Goal: Information Seeking & Learning: Learn about a topic

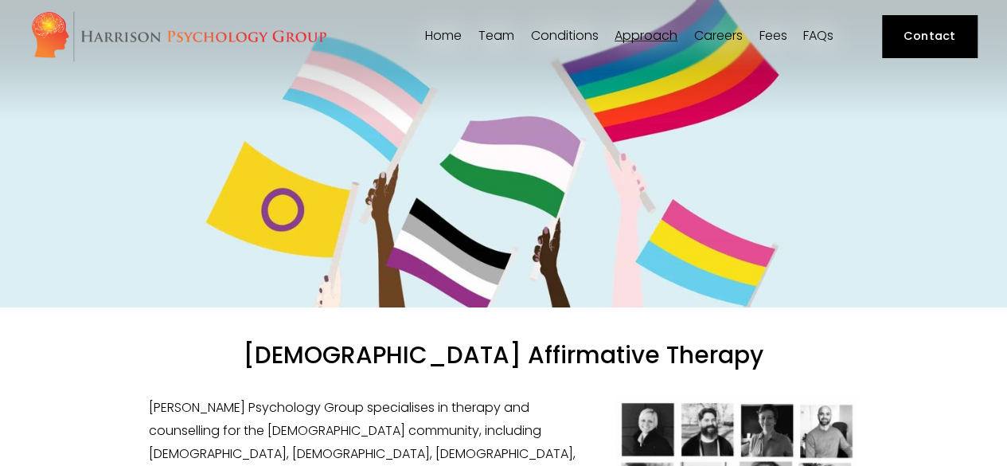
click at [0, 0] on span "[PERSON_NAME]" at bounding box center [0, 0] width 0 height 0
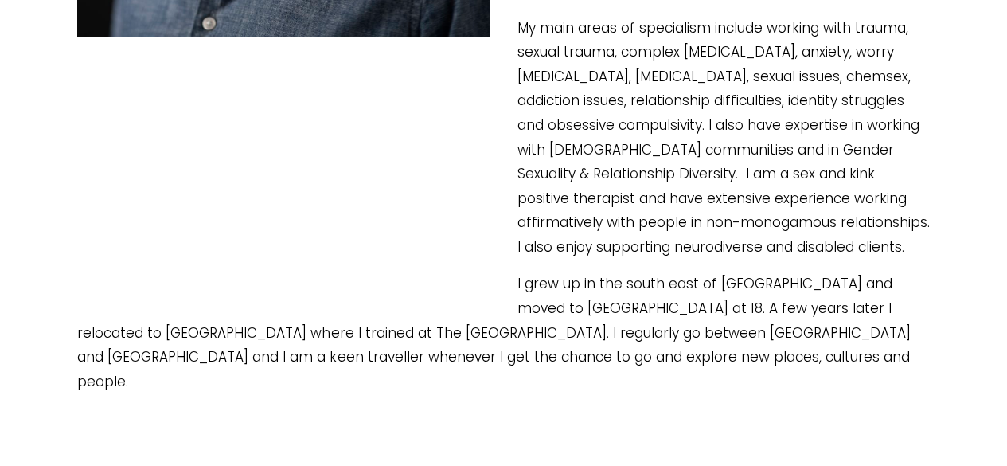
scroll to position [881, 0]
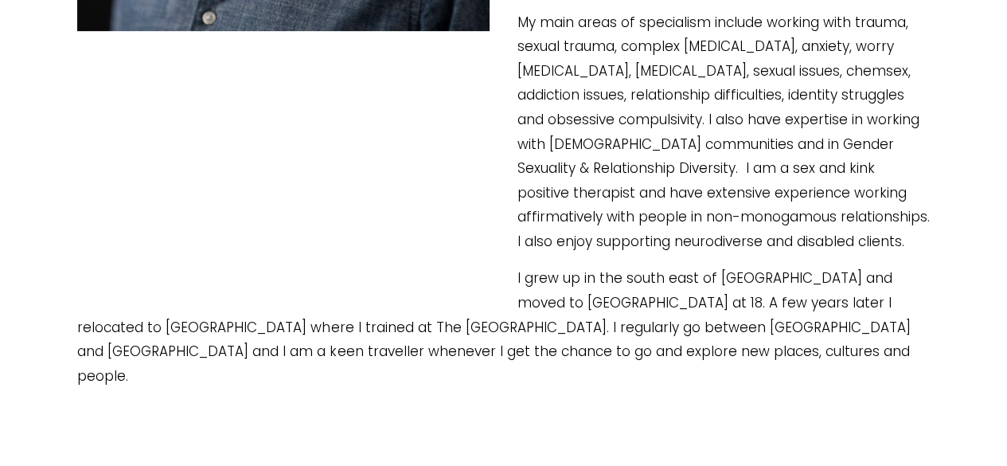
type input "34.56"
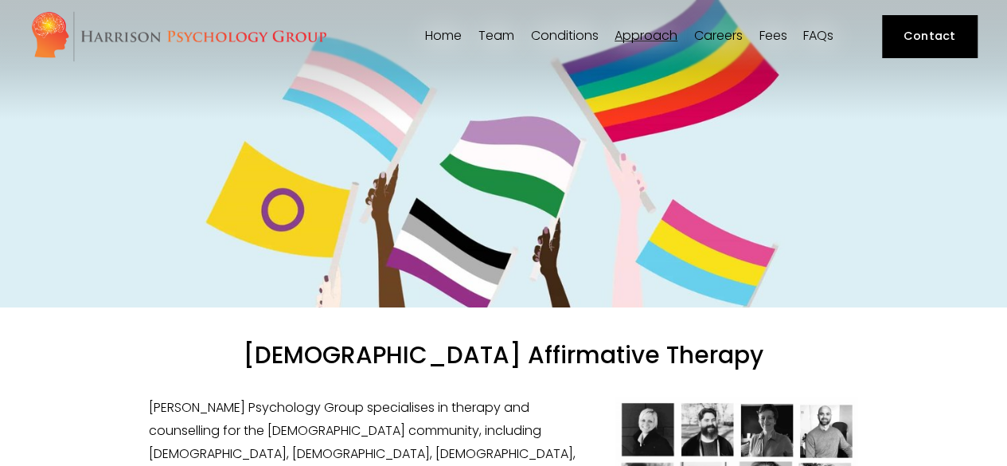
click at [0, 0] on span "[PERSON_NAME]" at bounding box center [0, 0] width 0 height 0
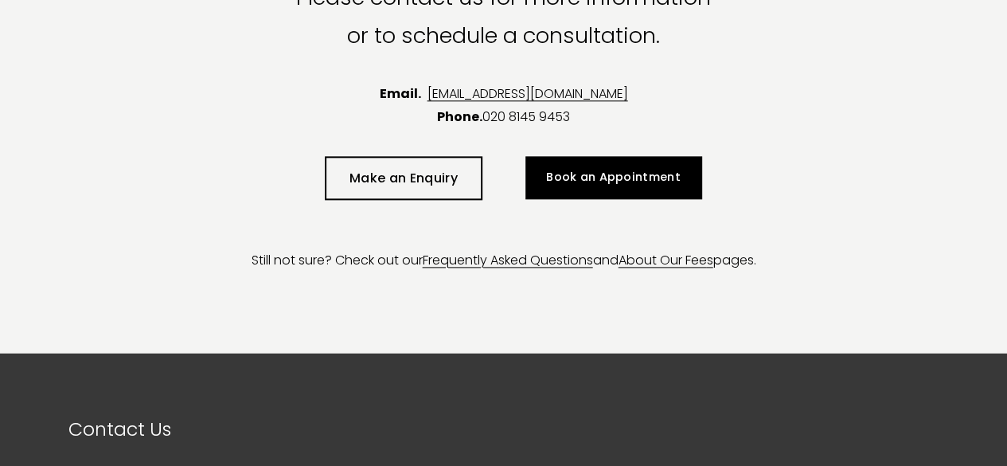
scroll to position [3908, 0]
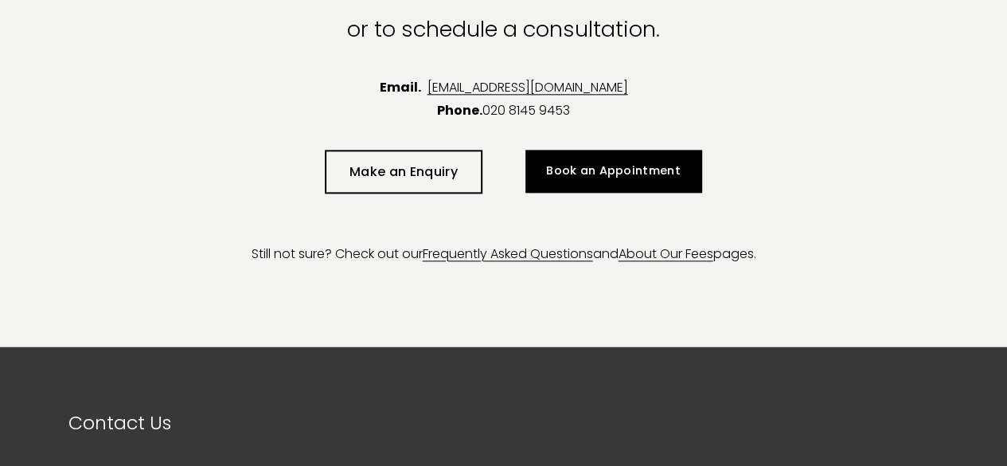
click at [659, 244] on link "About Our Fee" at bounding box center [662, 253] width 88 height 18
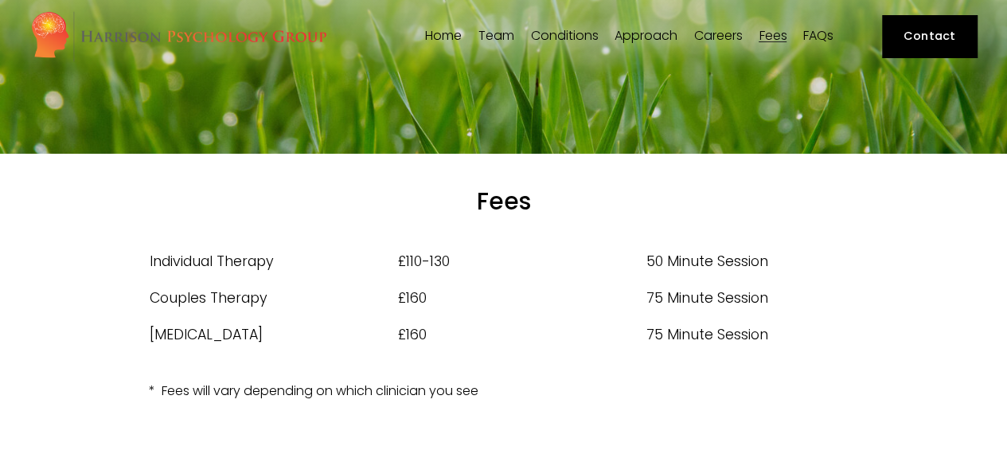
click at [732, 31] on link "Careers" at bounding box center [718, 36] width 49 height 15
